Goal: Find specific page/section: Find specific page/section

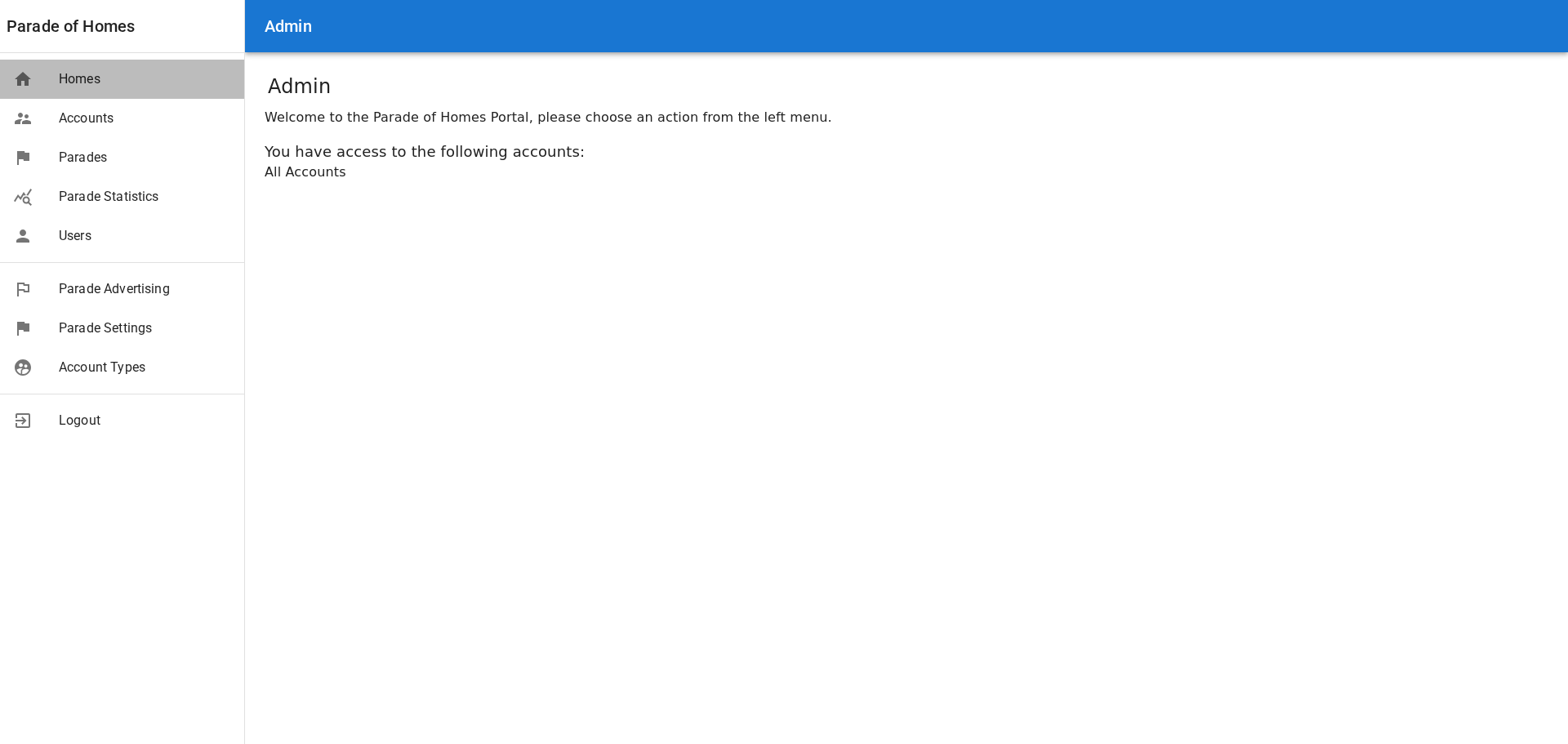
click at [87, 68] on div "Homes" at bounding box center [122, 78] width 244 height 39
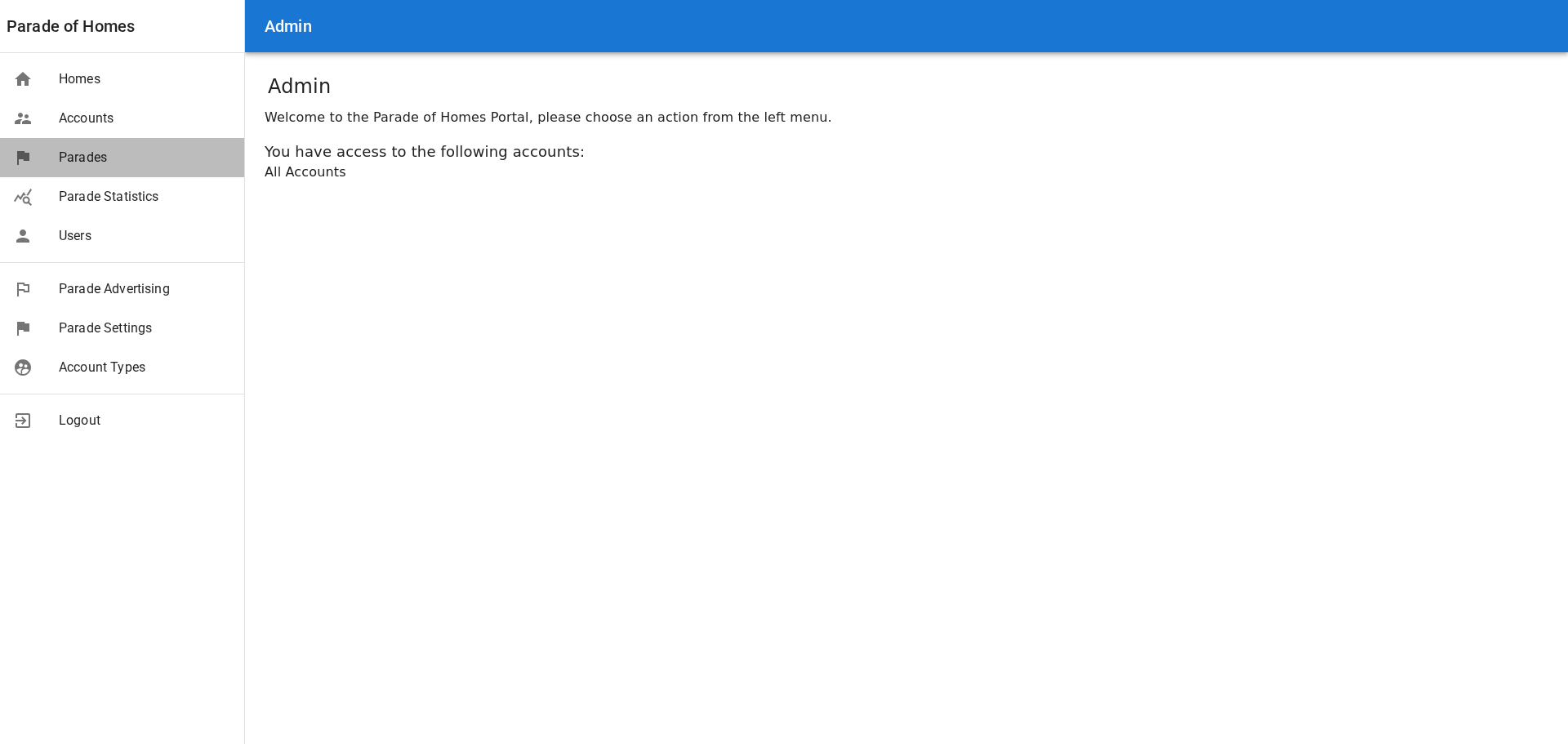
click at [87, 160] on span "Parades" at bounding box center [145, 157] width 172 height 20
